Goal: Find specific page/section: Find specific page/section

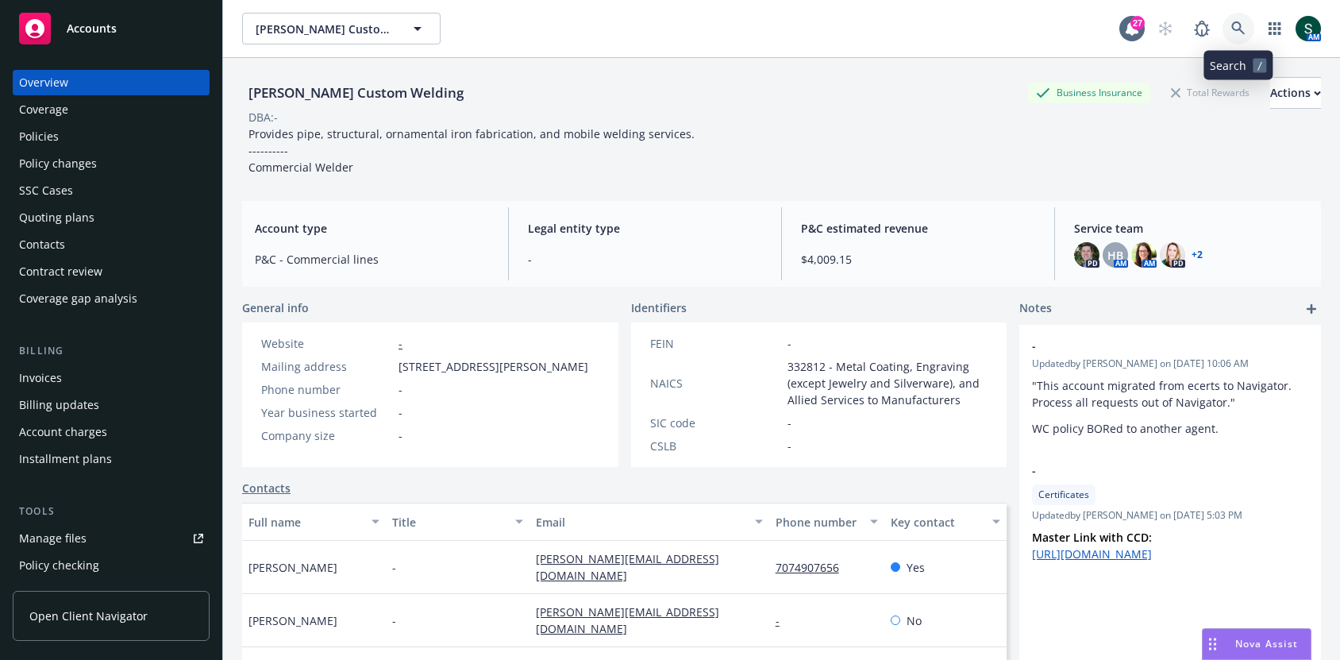
drag, startPoint x: 0, startPoint y: 0, endPoint x: 1247, endPoint y: 18, distance: 1247.2
click at [1247, 18] on link at bounding box center [1238, 29] width 32 height 32
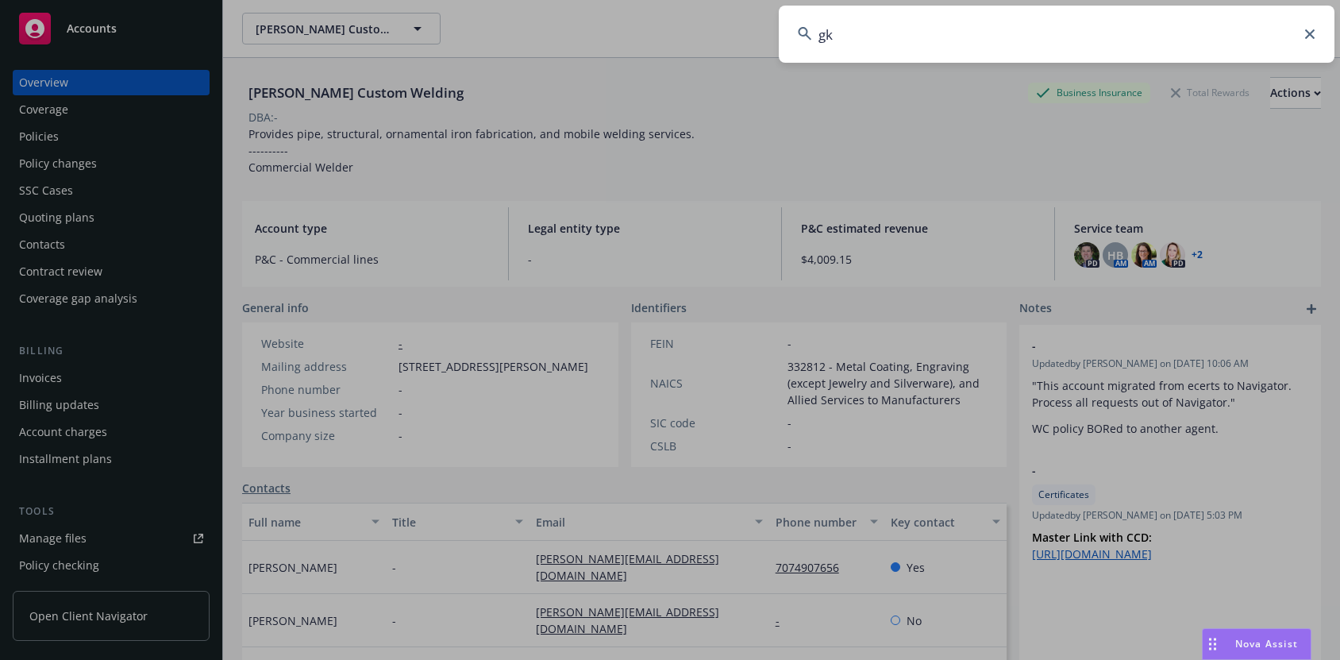
type input "g"
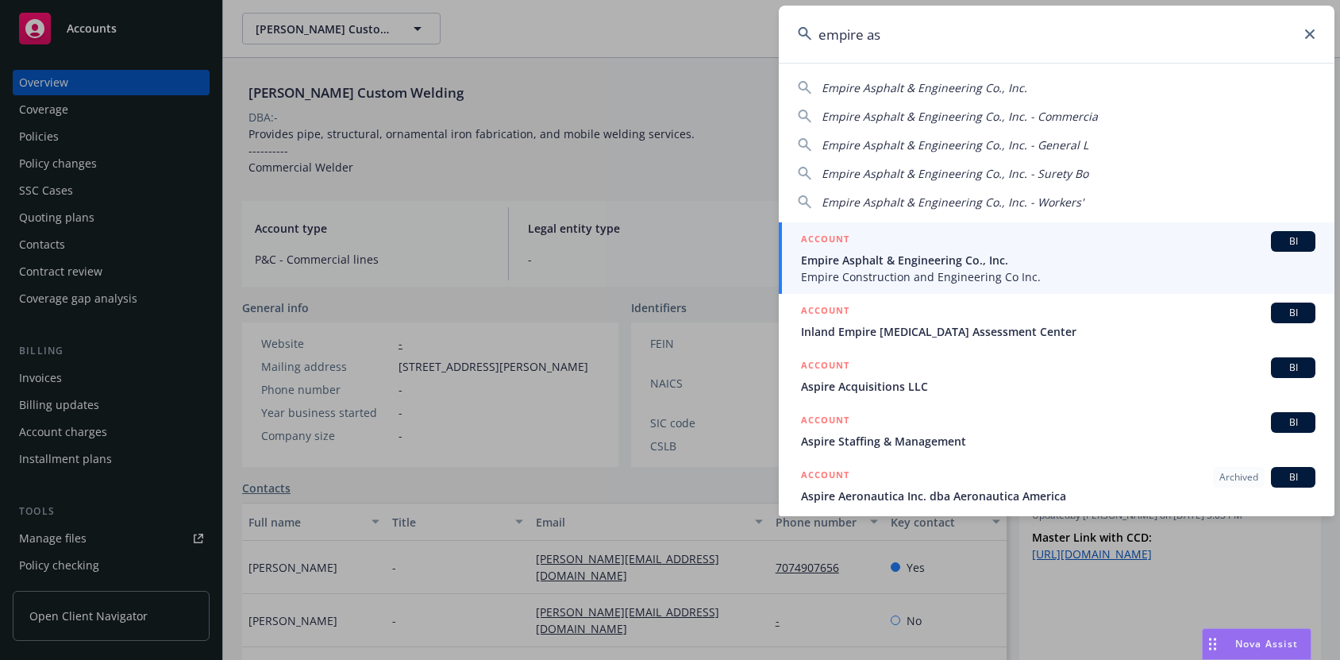
type input "empire as"
click at [919, 244] on div "ACCOUNT BI" at bounding box center [1058, 241] width 514 height 21
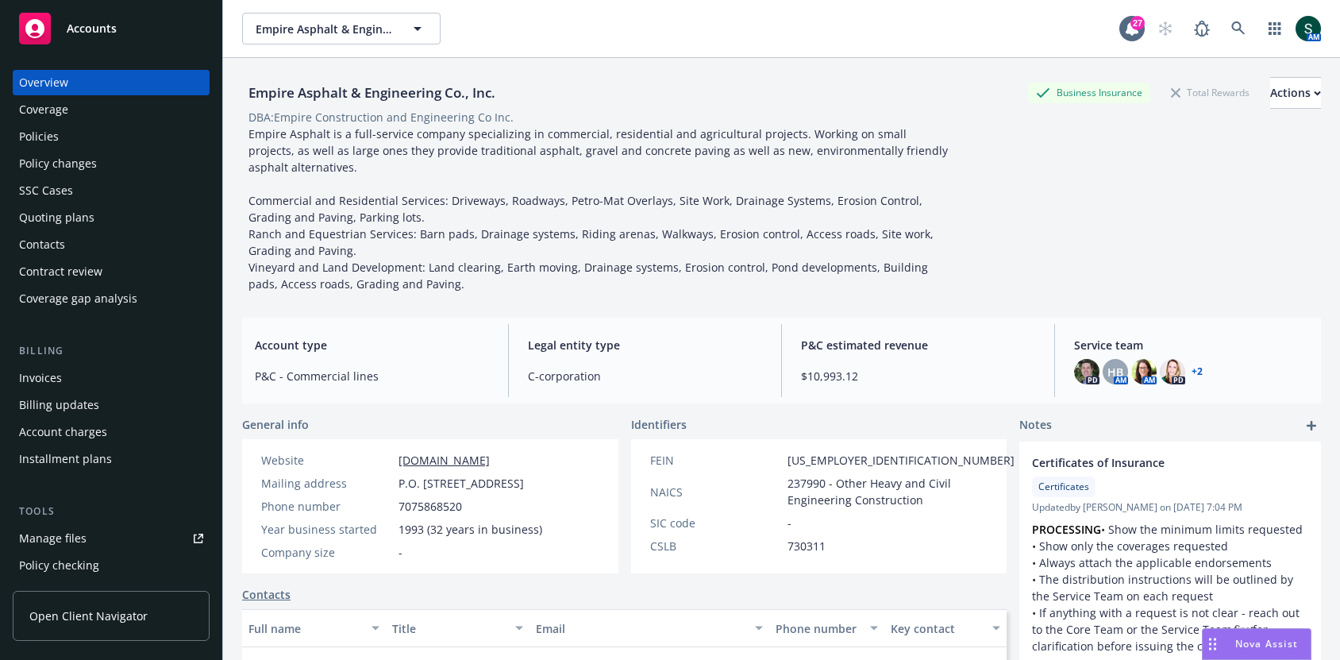
click at [74, 138] on div "Policies" at bounding box center [111, 136] width 184 height 25
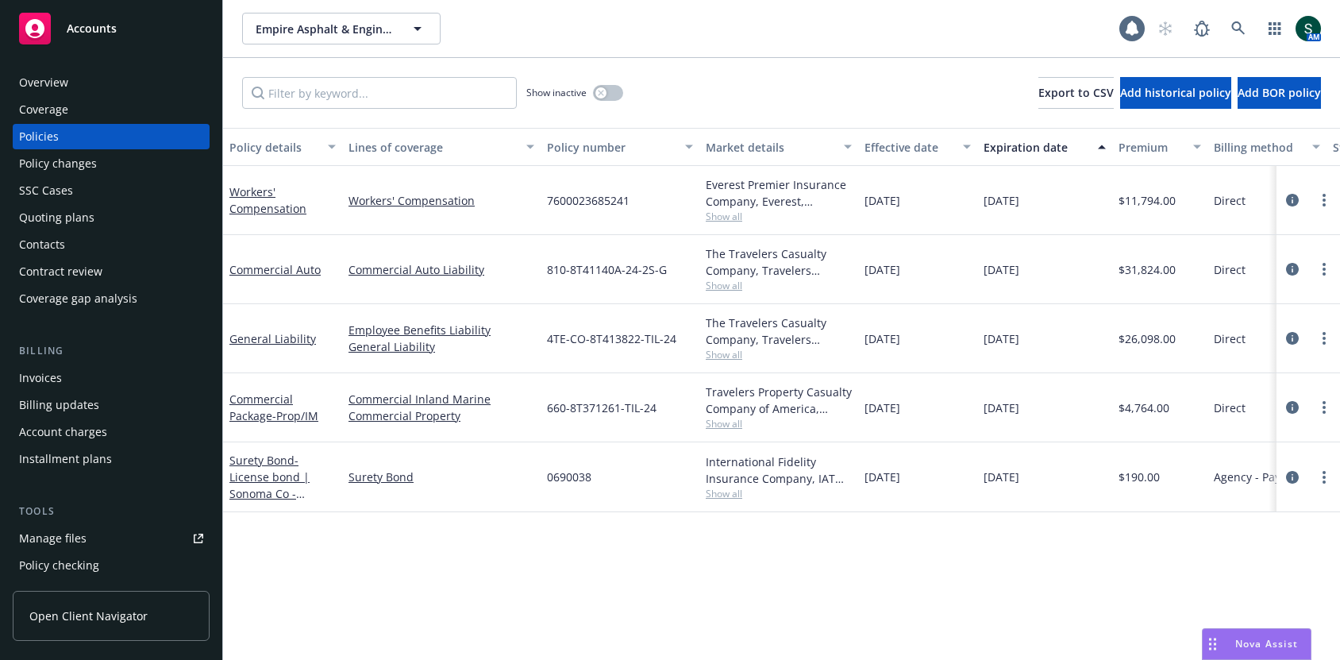
click at [45, 210] on div "Quoting plans" at bounding box center [56, 217] width 75 height 25
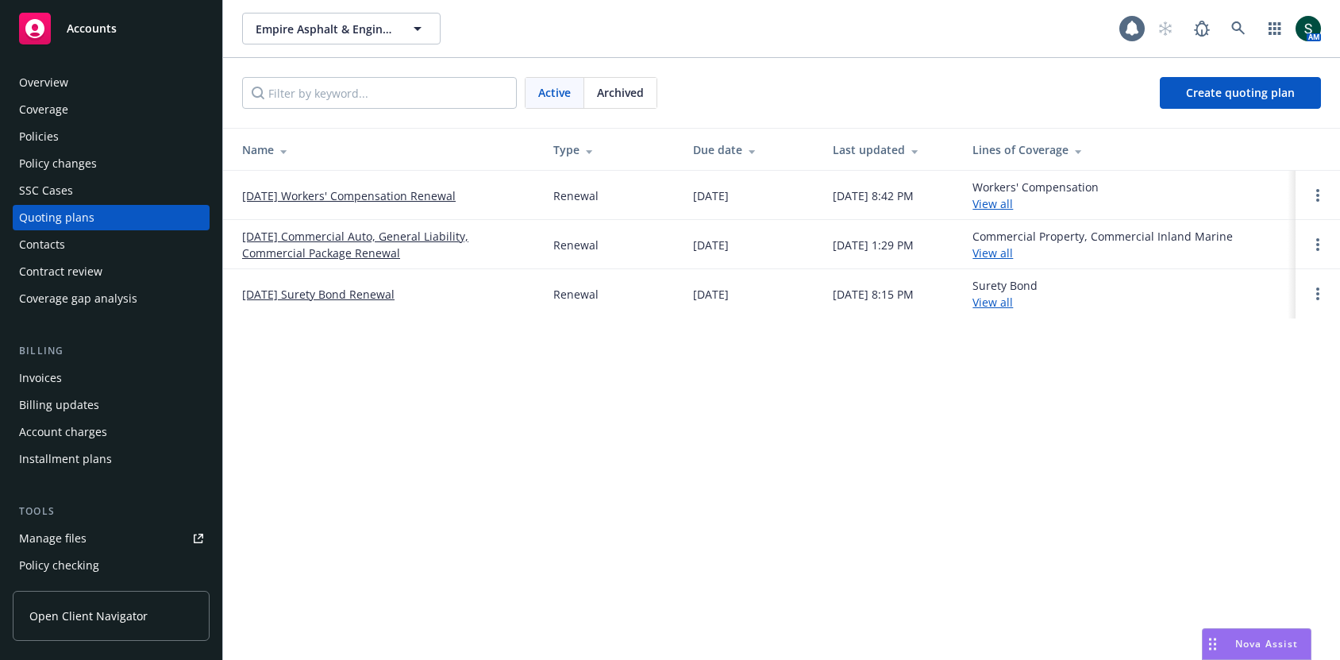
click at [68, 210] on div "Quoting plans" at bounding box center [56, 217] width 75 height 25
click at [1235, 18] on link at bounding box center [1238, 29] width 32 height 32
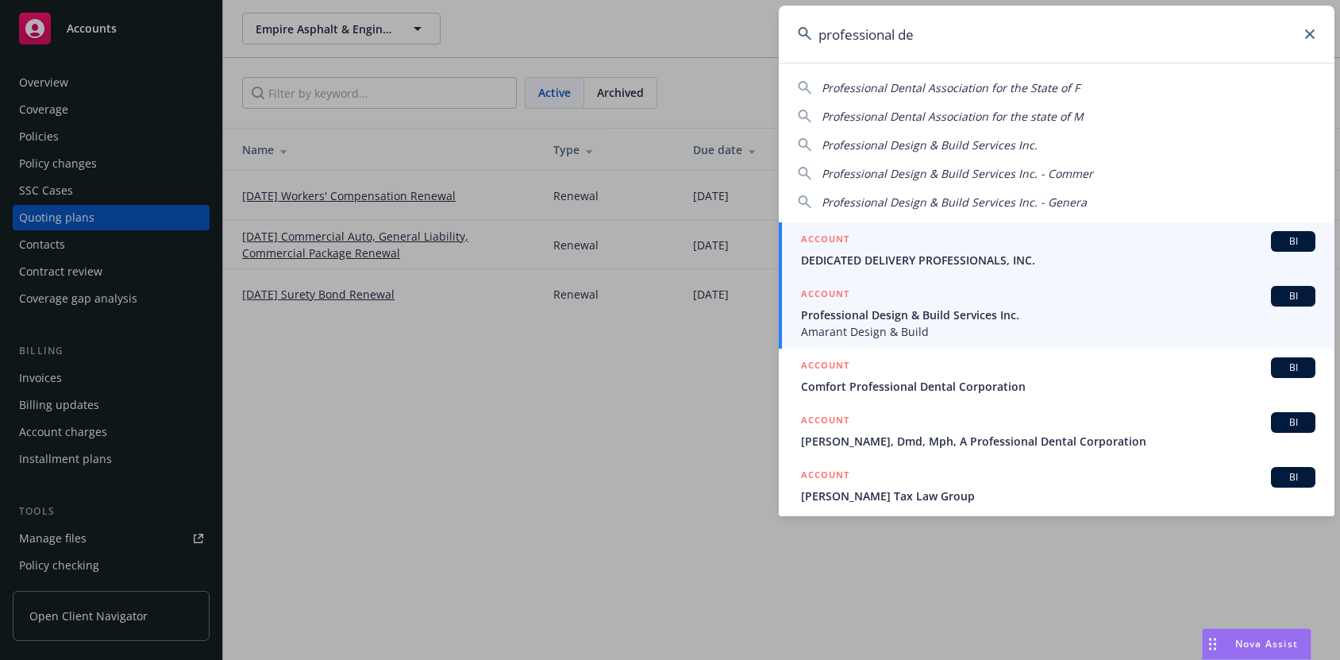
type input "professional de"
click at [866, 318] on span "Professional Design & Build Services Inc." at bounding box center [1058, 314] width 514 height 17
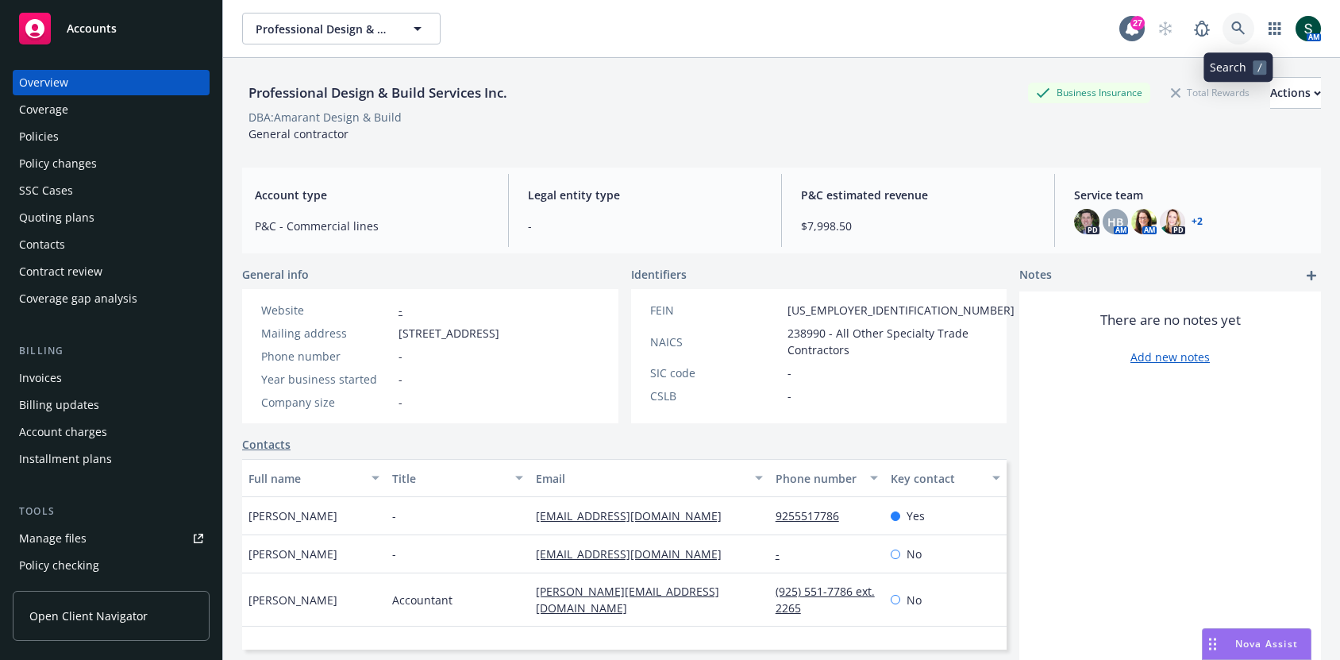
click at [1234, 24] on icon at bounding box center [1238, 28] width 14 height 14
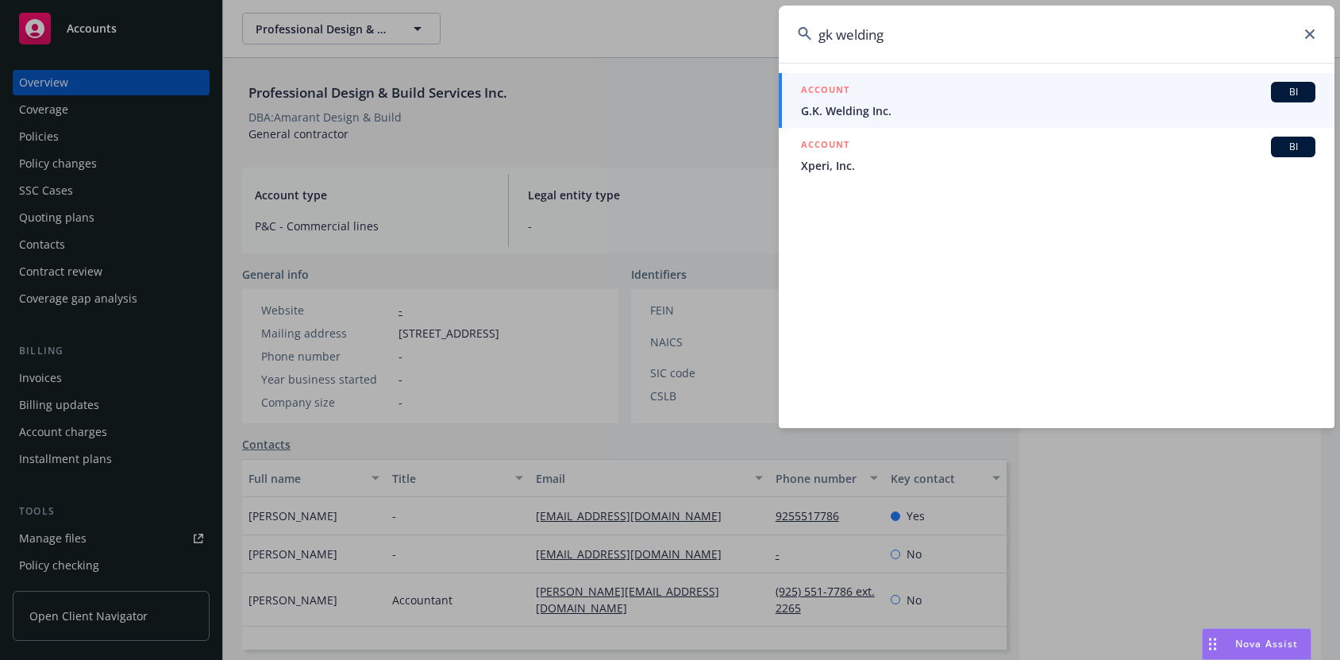
type input "gk welding"
click at [929, 101] on div "ACCOUNT BI" at bounding box center [1058, 92] width 514 height 21
